Goal: Information Seeking & Learning: Learn about a topic

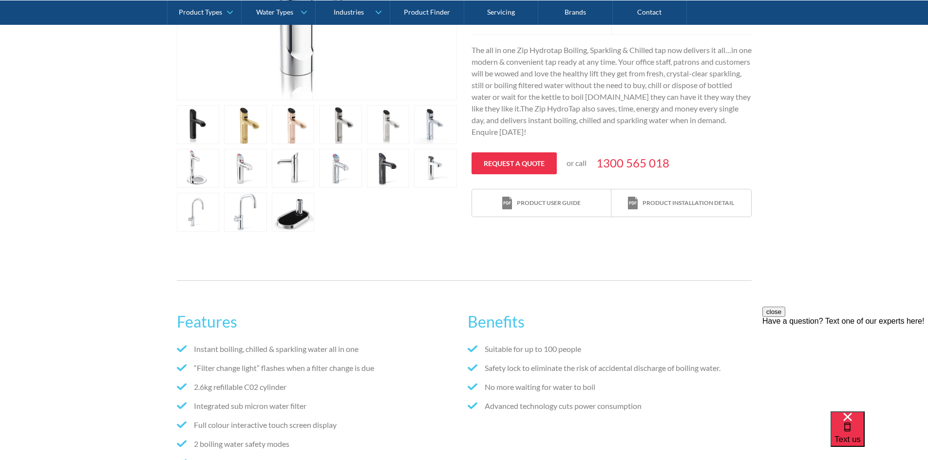
scroll to position [292, 0]
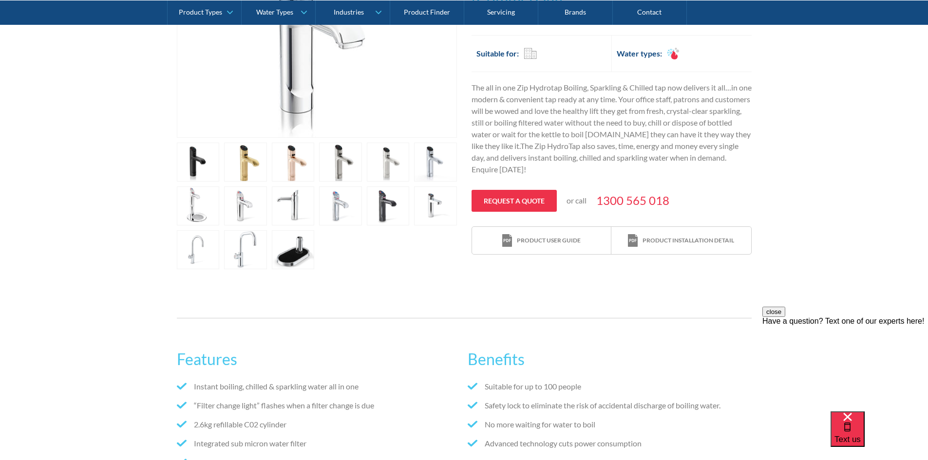
click at [220, 182] on link "open lightbox" at bounding box center [198, 162] width 43 height 39
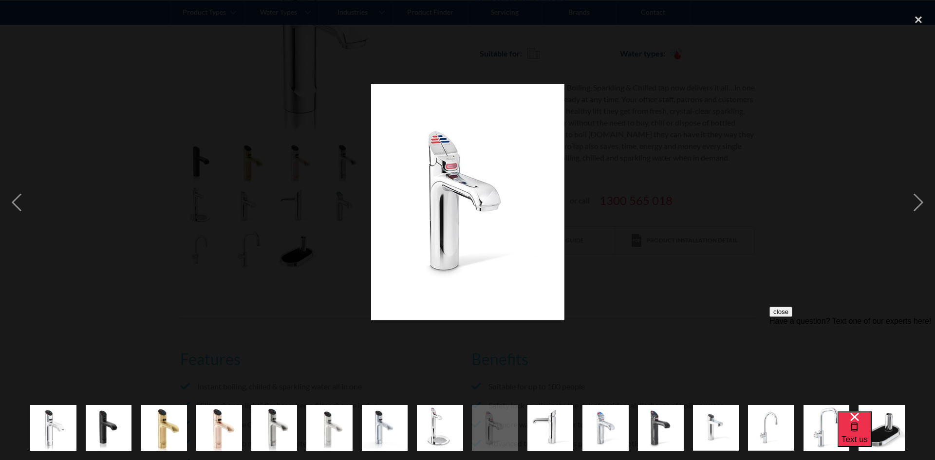
click at [300, 402] on div "show item 5 of 16" at bounding box center [274, 428] width 55 height 64
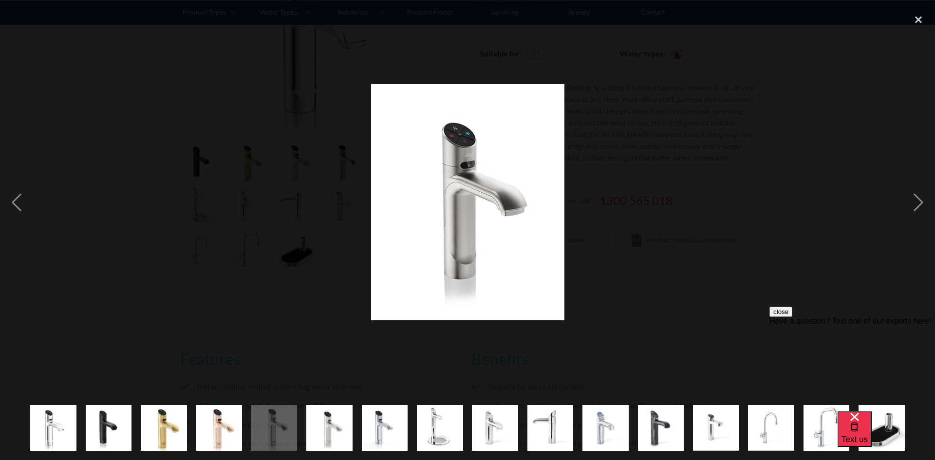
click at [371, 402] on img "show item 7 of 16" at bounding box center [385, 428] width 46 height 56
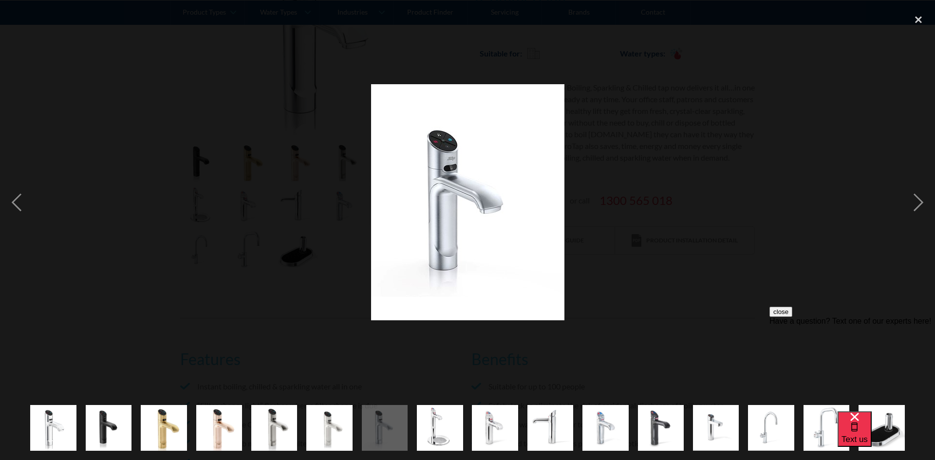
click at [448, 402] on img "show item 8 of 16" at bounding box center [440, 428] width 46 height 56
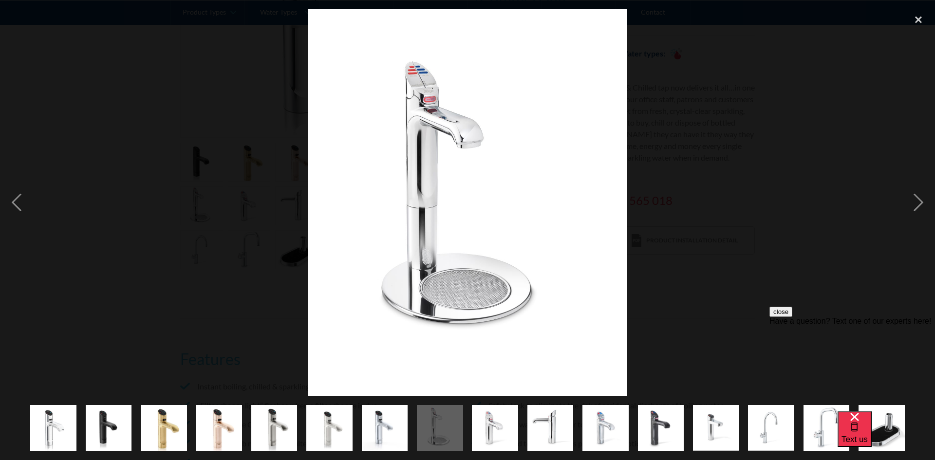
click at [167, 402] on img "show item 3 of 16" at bounding box center [164, 428] width 46 height 56
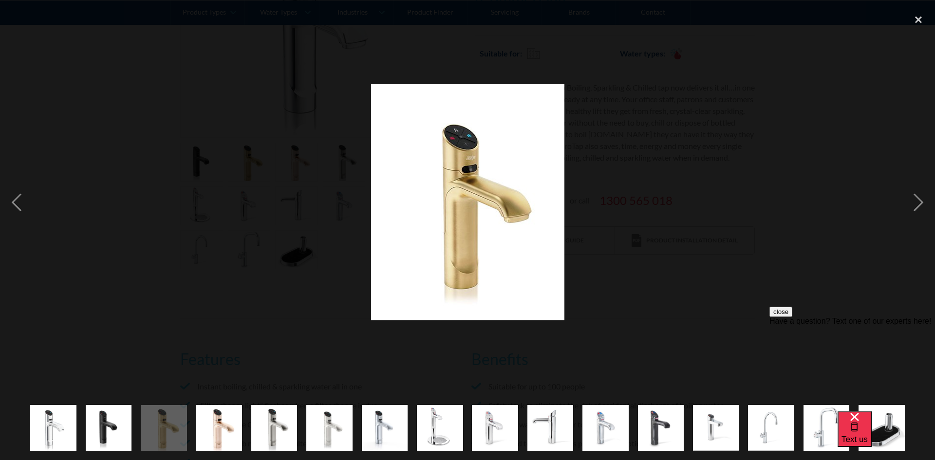
click at [205, 402] on img "show item 4 of 16" at bounding box center [219, 428] width 46 height 56
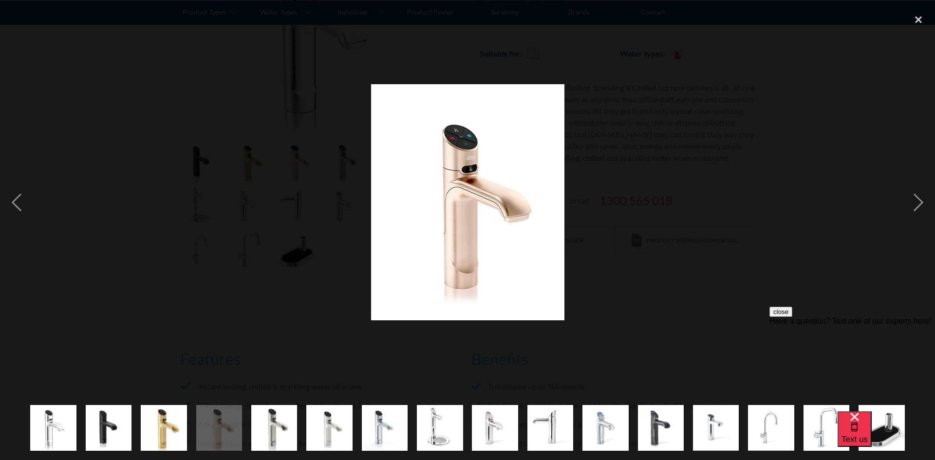
click at [251, 402] on img "show item 5 of 16" at bounding box center [274, 428] width 46 height 56
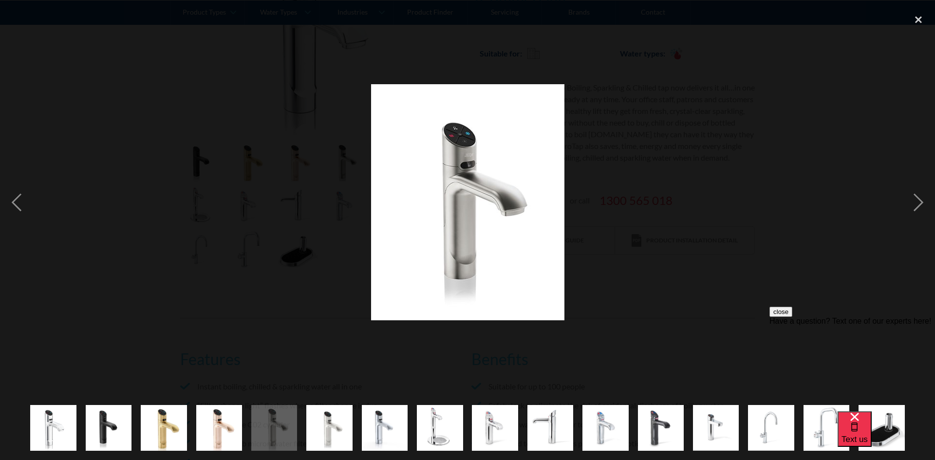
click at [61, 402] on img "show item 1 of 16" at bounding box center [53, 428] width 52 height 46
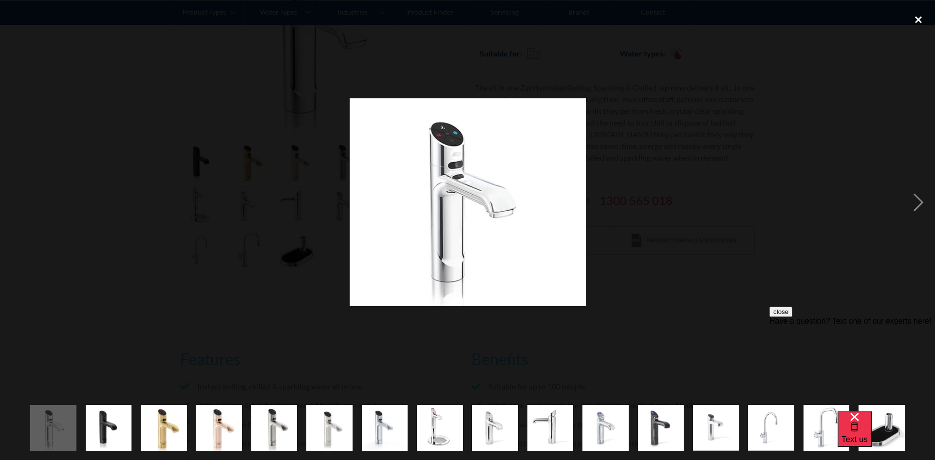
click at [740, 17] on div "close lightbox" at bounding box center [918, 19] width 33 height 21
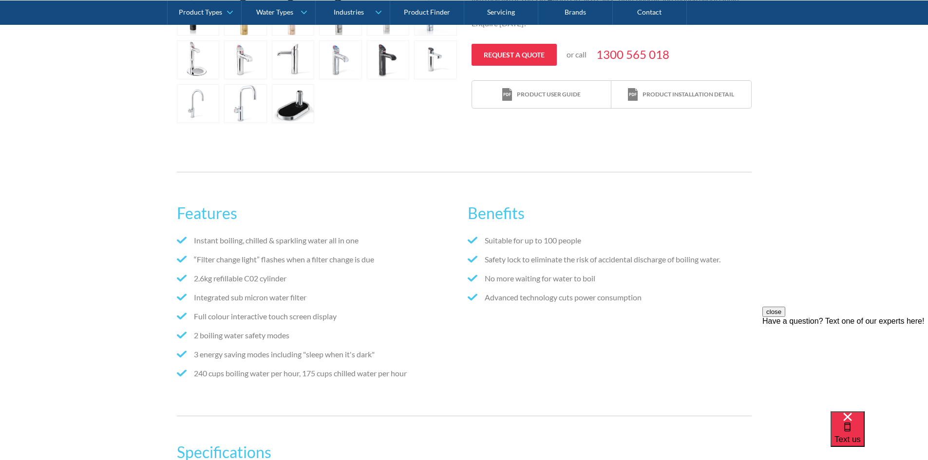
scroll to position [195, 0]
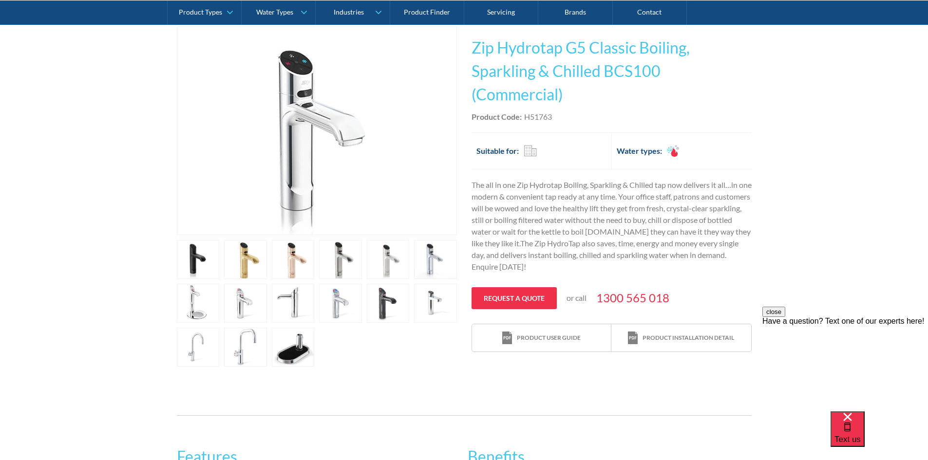
click at [550, 99] on h1 "Zip Hydrotap G5 Classic Boiling, Sparkling & Chilled BCS100 (Commercial)" at bounding box center [612, 71] width 280 height 70
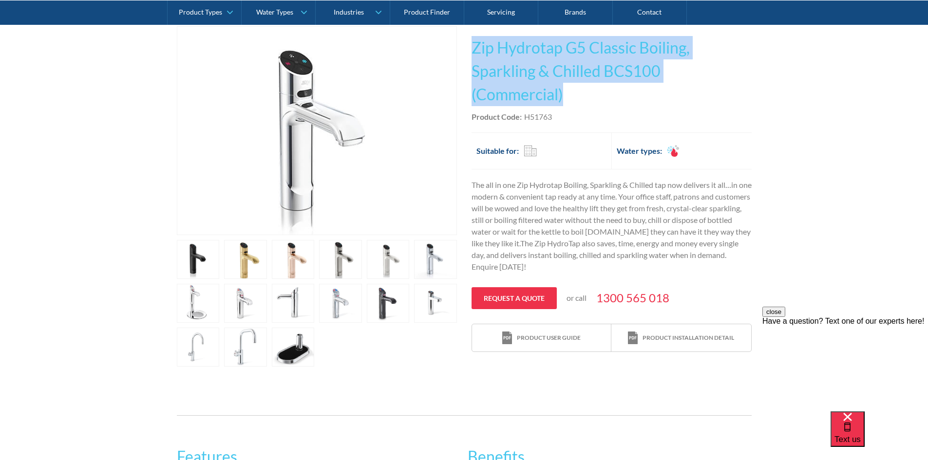
click at [550, 99] on h1 "Zip Hydrotap G5 Classic Boiling, Sparkling & Chilled BCS100 (Commercial)" at bounding box center [612, 71] width 280 height 70
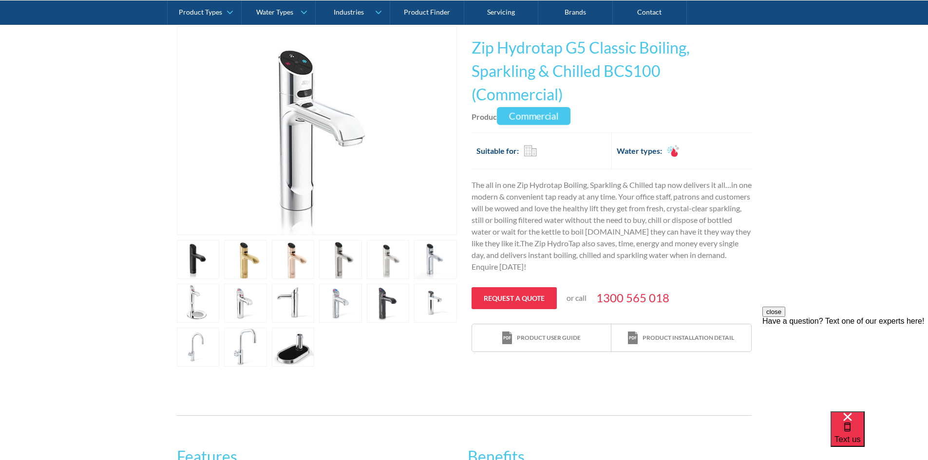
click at [529, 153] on div "Commercial" at bounding box center [530, 151] width 13 height 12
click at [638, 113] on div "Product Code: H51763" at bounding box center [612, 117] width 280 height 12
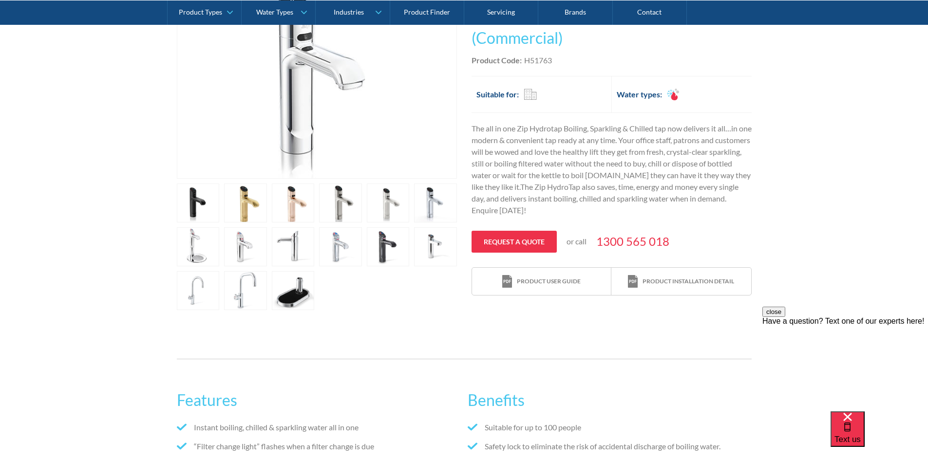
scroll to position [244, 0]
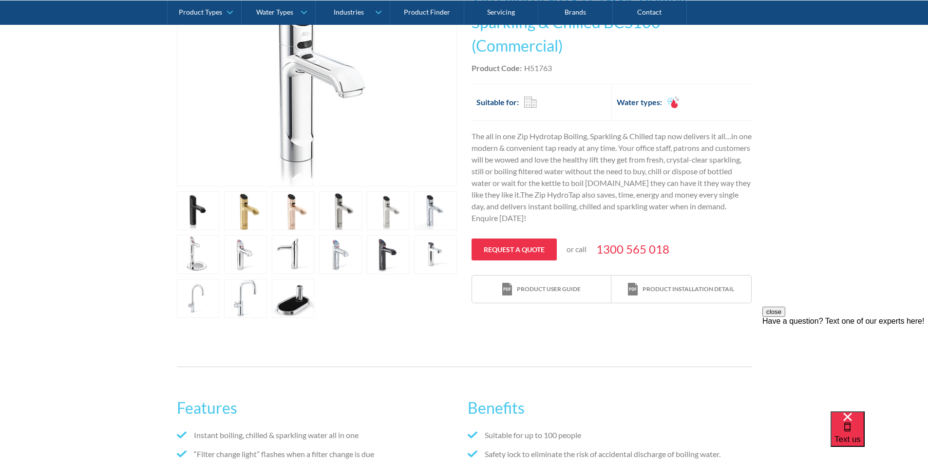
click at [220, 230] on link "open lightbox" at bounding box center [198, 210] width 43 height 39
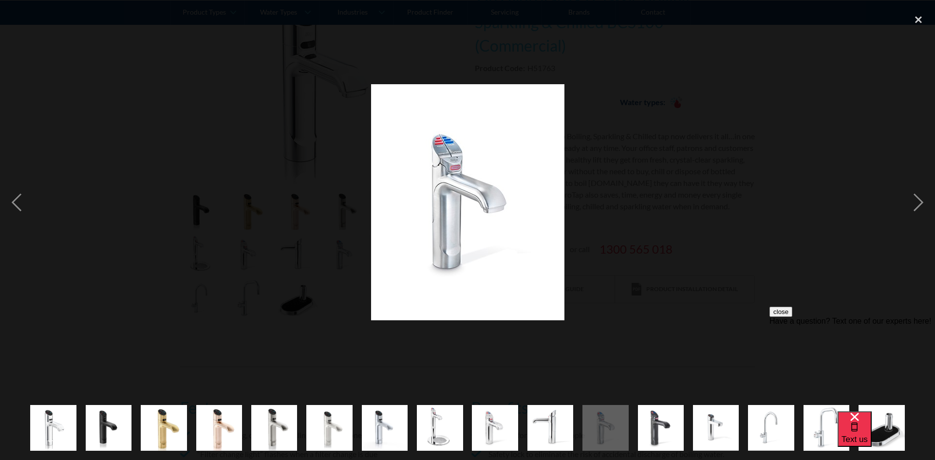
click at [445, 156] on img at bounding box center [467, 202] width 193 height 236
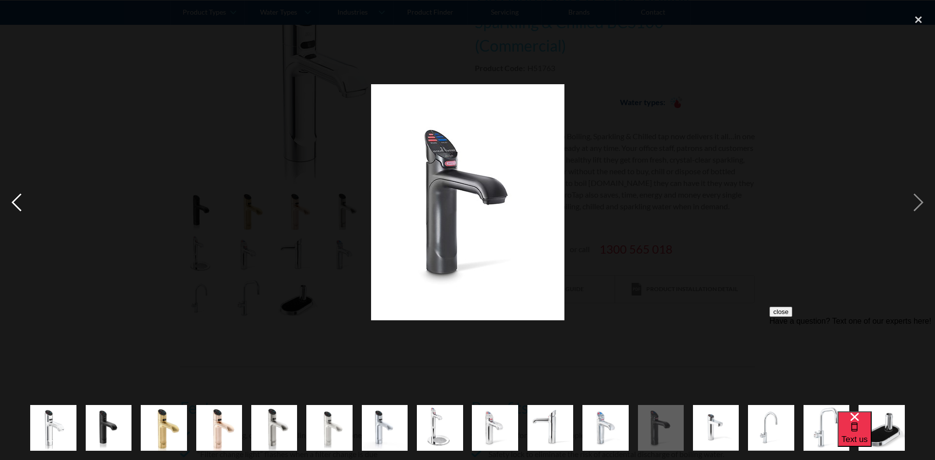
click at [9, 203] on div "previous image" at bounding box center [16, 202] width 33 height 387
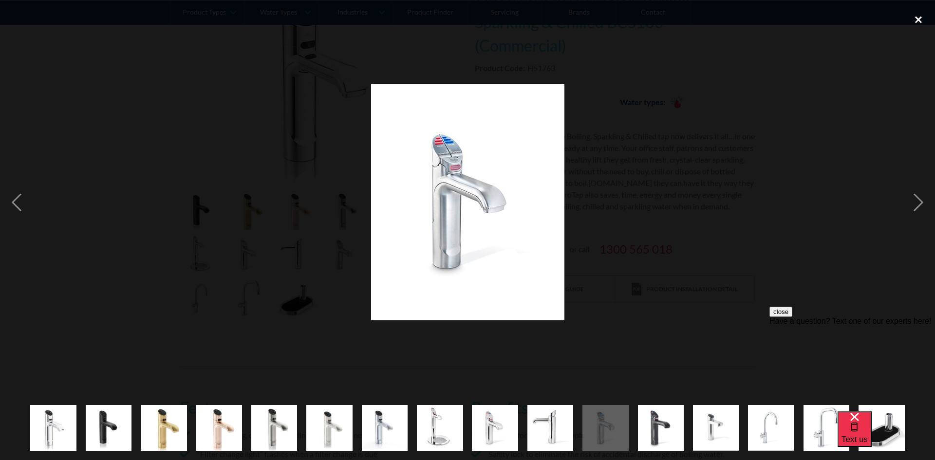
click at [740, 19] on div "close lightbox" at bounding box center [918, 19] width 33 height 21
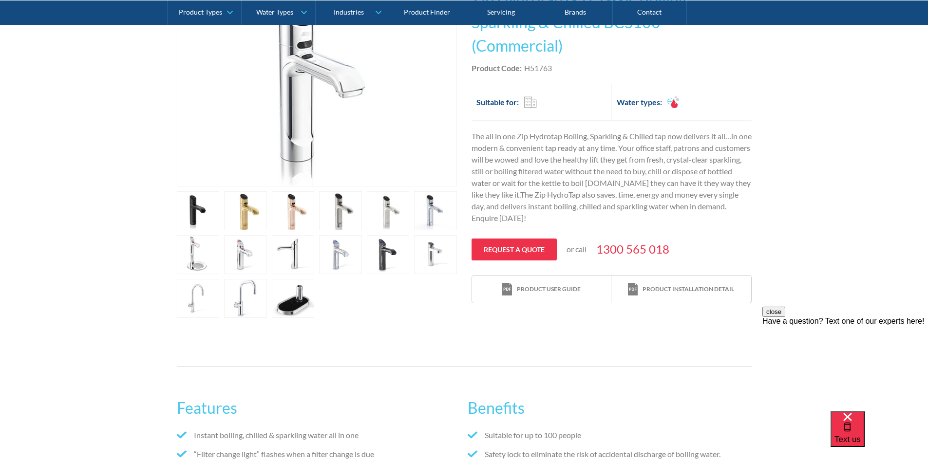
click at [220, 230] on link "open lightbox" at bounding box center [198, 210] width 43 height 39
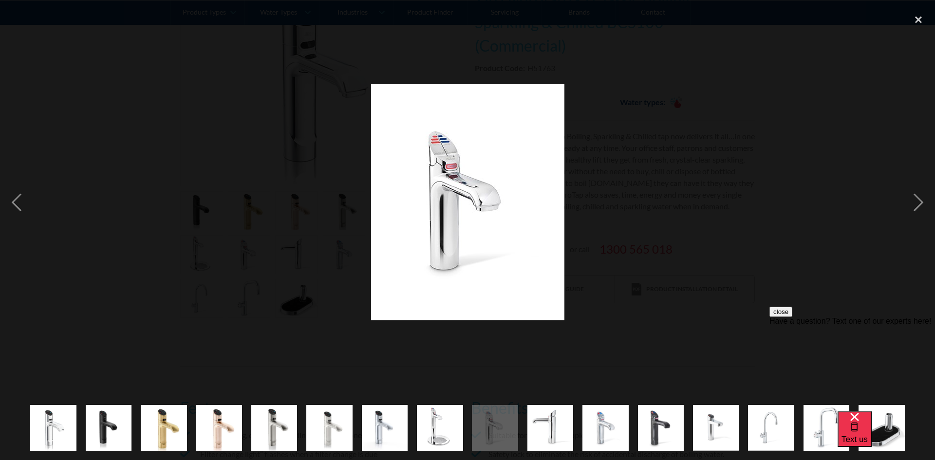
click at [740, 145] on div at bounding box center [467, 202] width 935 height 387
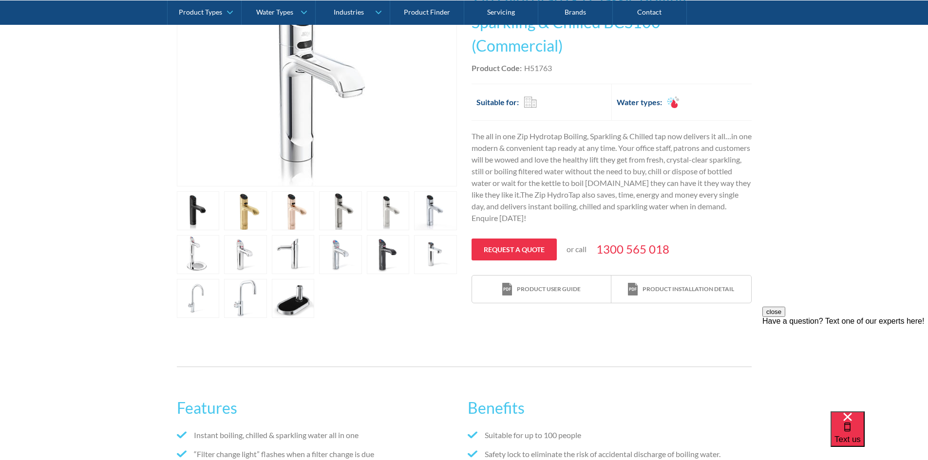
click at [220, 210] on link "open lightbox" at bounding box center [198, 210] width 43 height 39
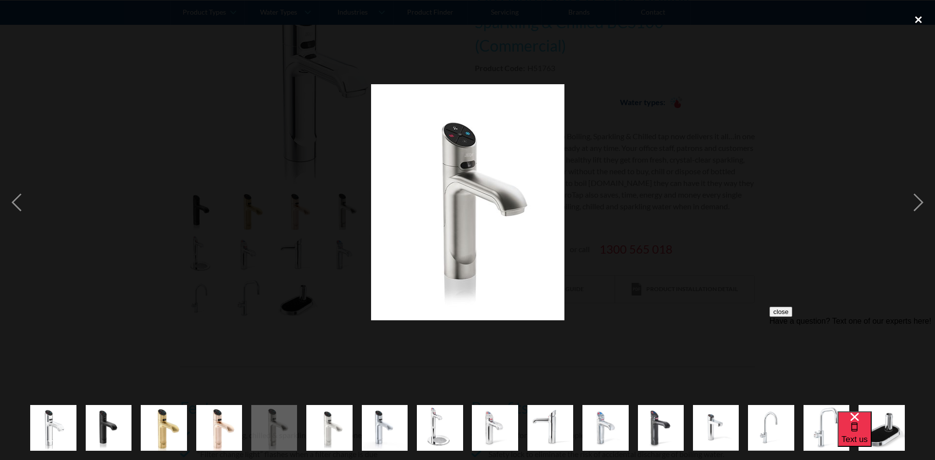
click at [740, 20] on div "close lightbox" at bounding box center [918, 19] width 33 height 21
